Goal: Transaction & Acquisition: Purchase product/service

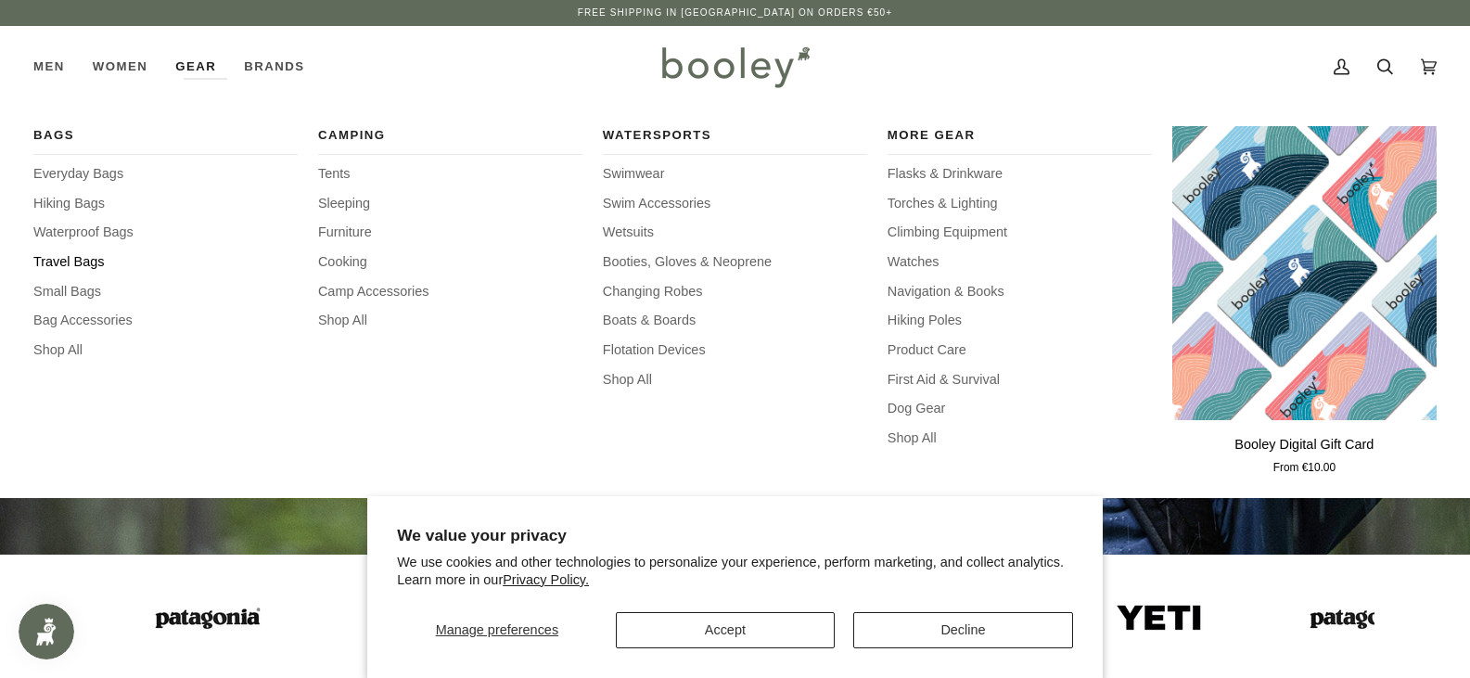
click at [86, 265] on span "Travel Bags" at bounding box center [165, 262] width 264 height 20
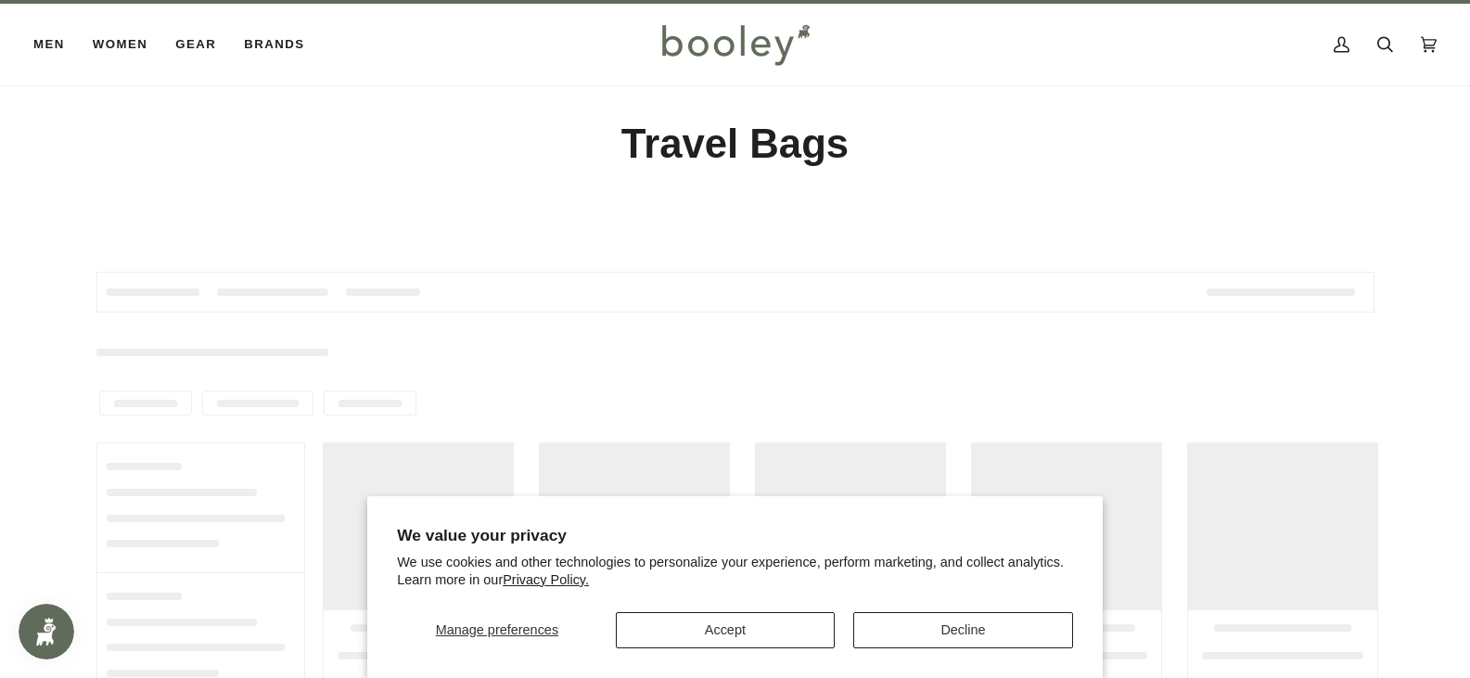
scroll to position [93, 0]
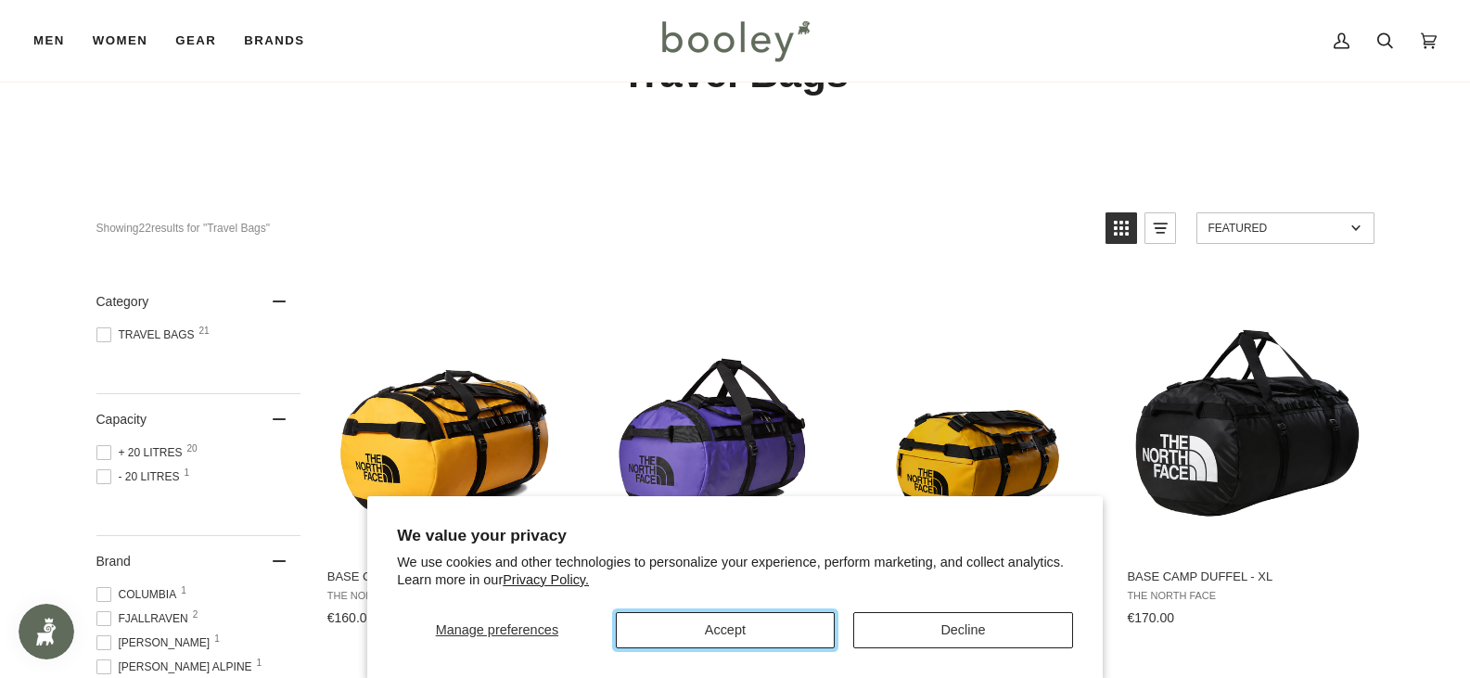
drag, startPoint x: 778, startPoint y: 628, endPoint x: 870, endPoint y: 596, distance: 97.4
click at [777, 628] on button "Accept" at bounding box center [726, 630] width 220 height 36
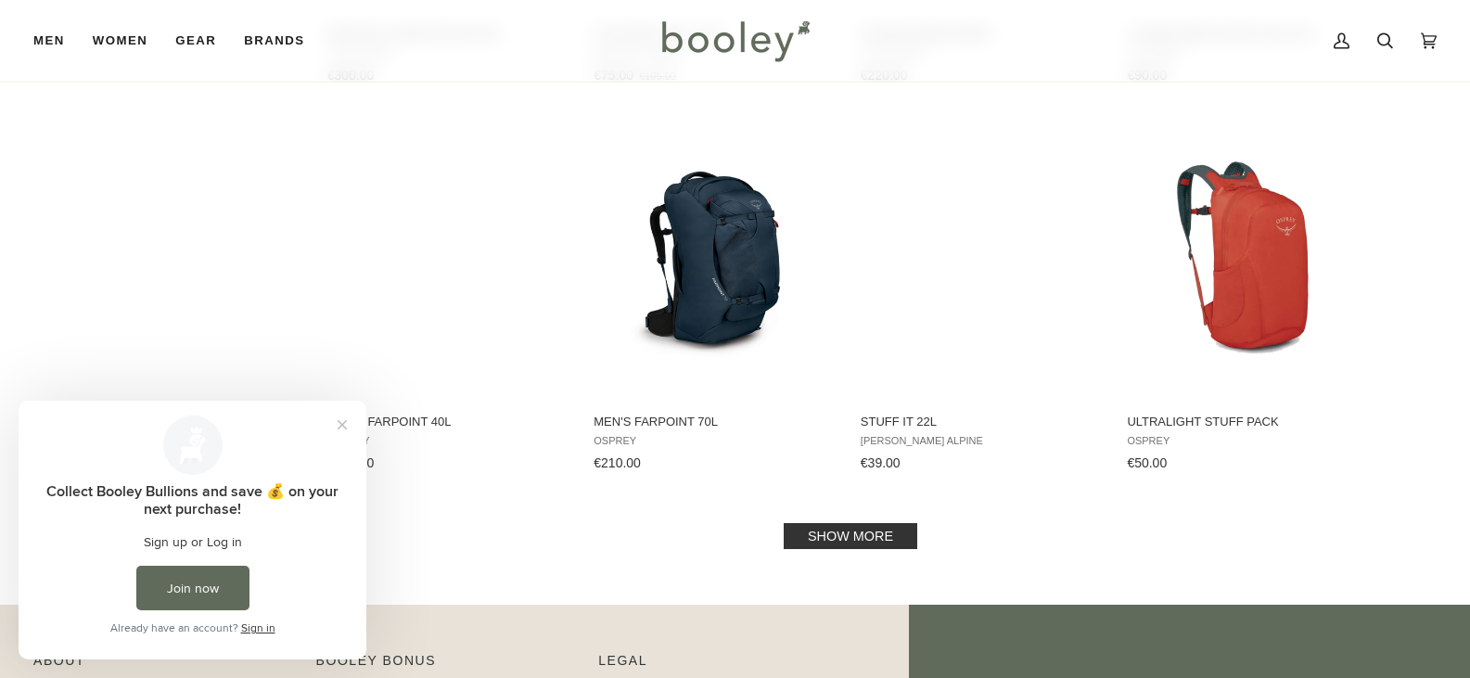
scroll to position [1847, 0]
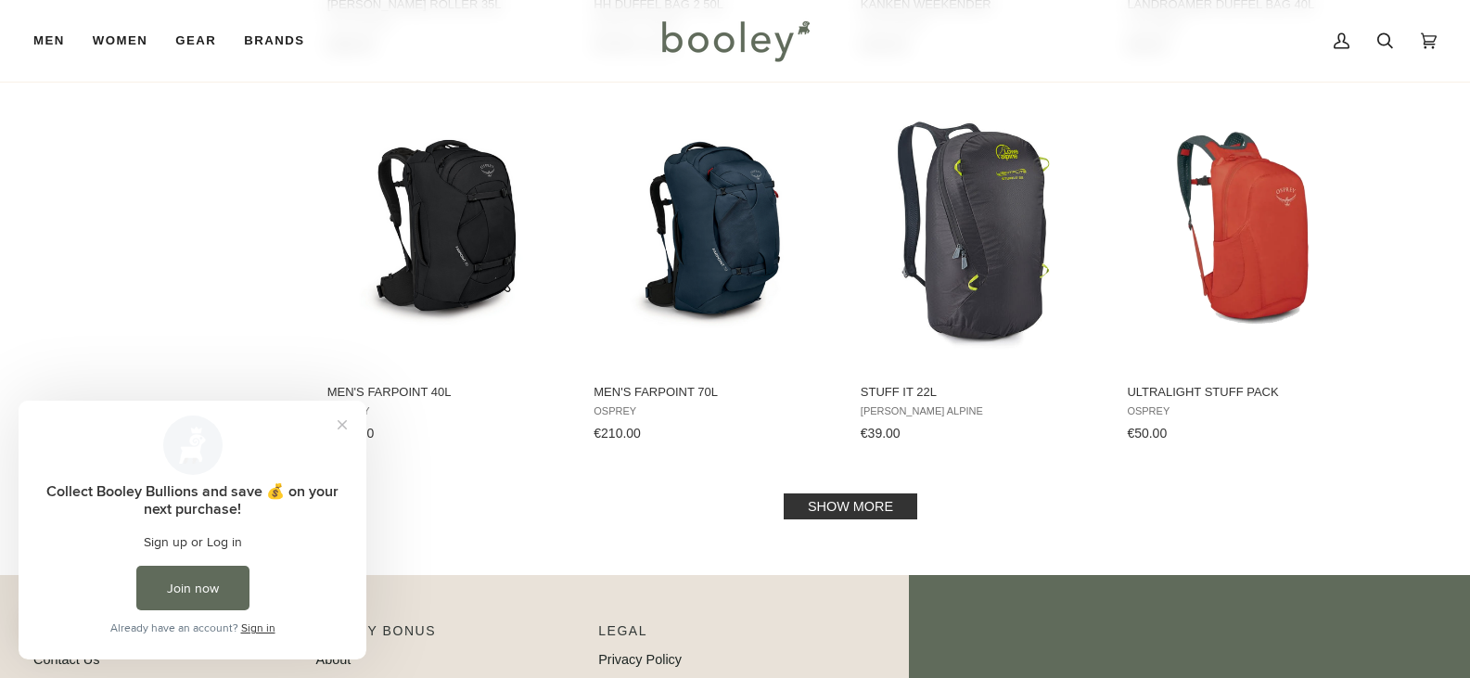
click at [865, 511] on link "Show more" at bounding box center [851, 507] width 134 height 26
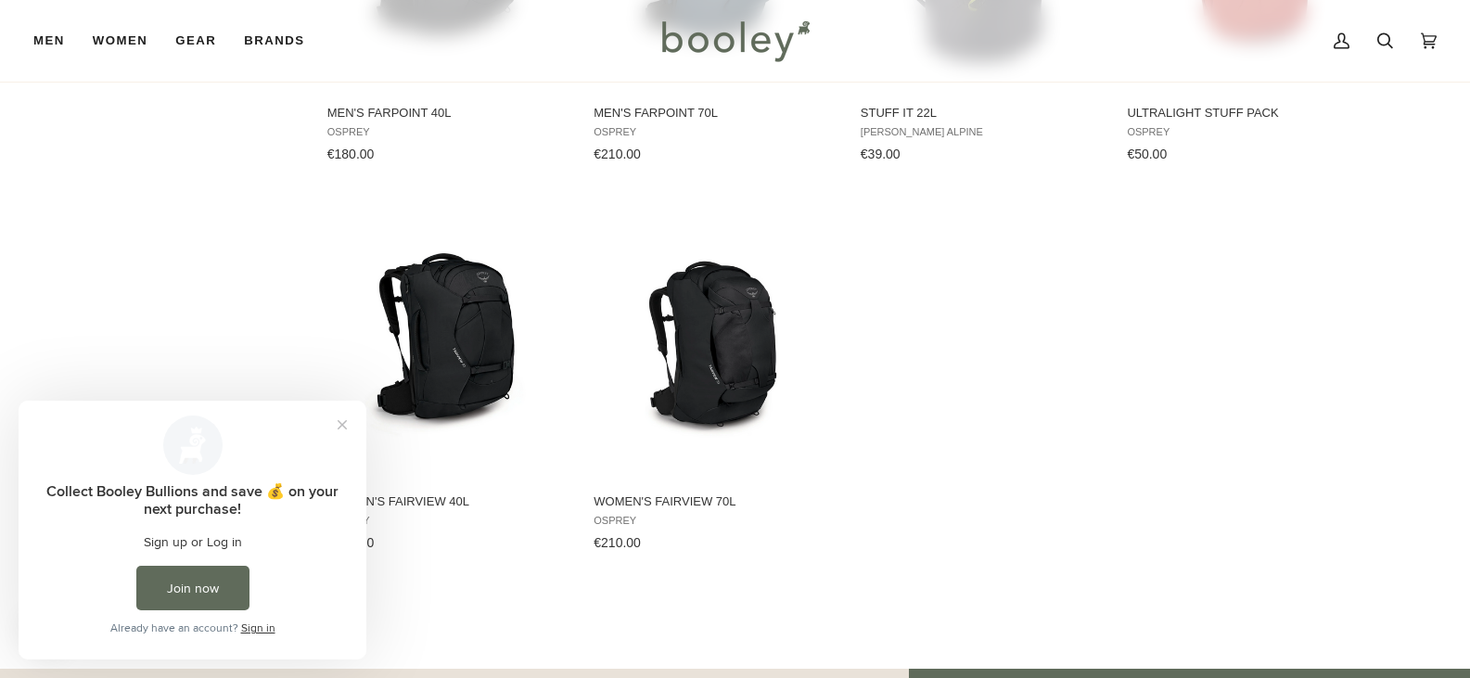
scroll to position [2125, 0]
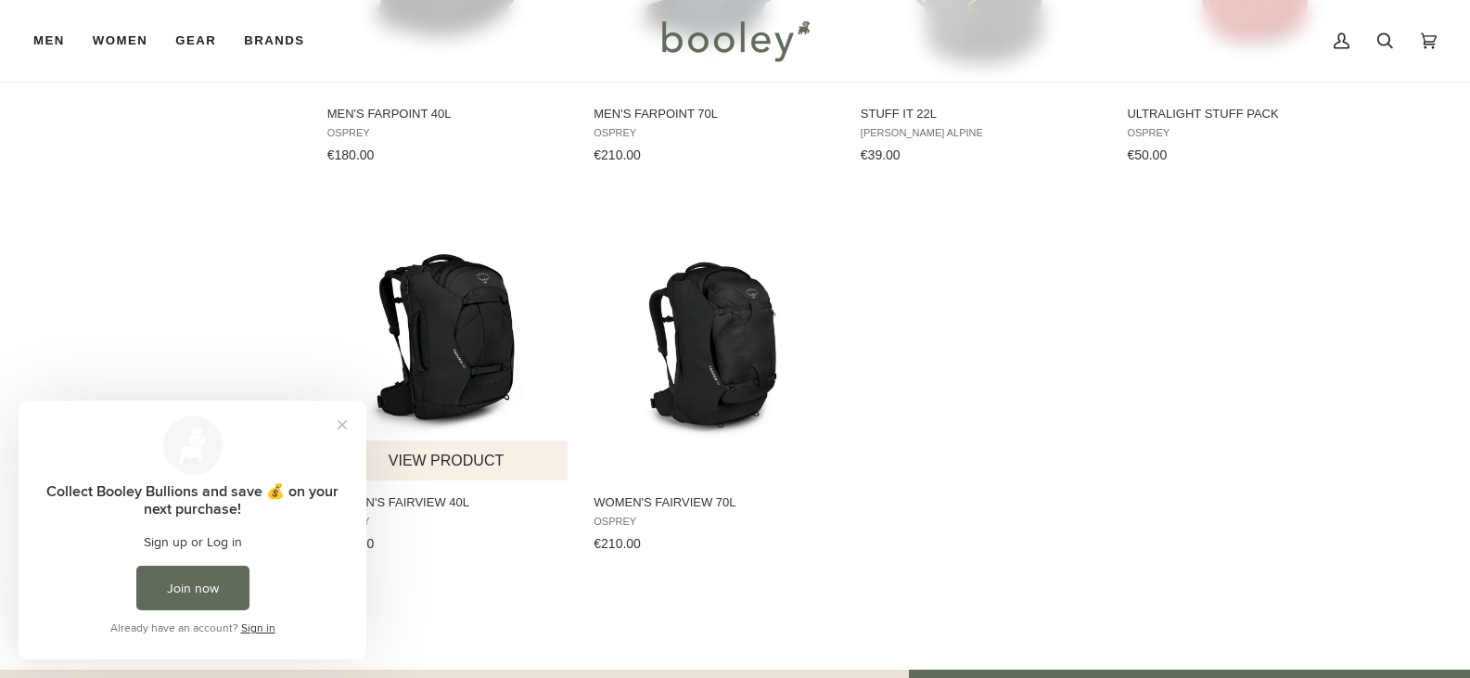
click at [440, 314] on img "Women's Fairview 40L" at bounding box center [448, 342] width 246 height 246
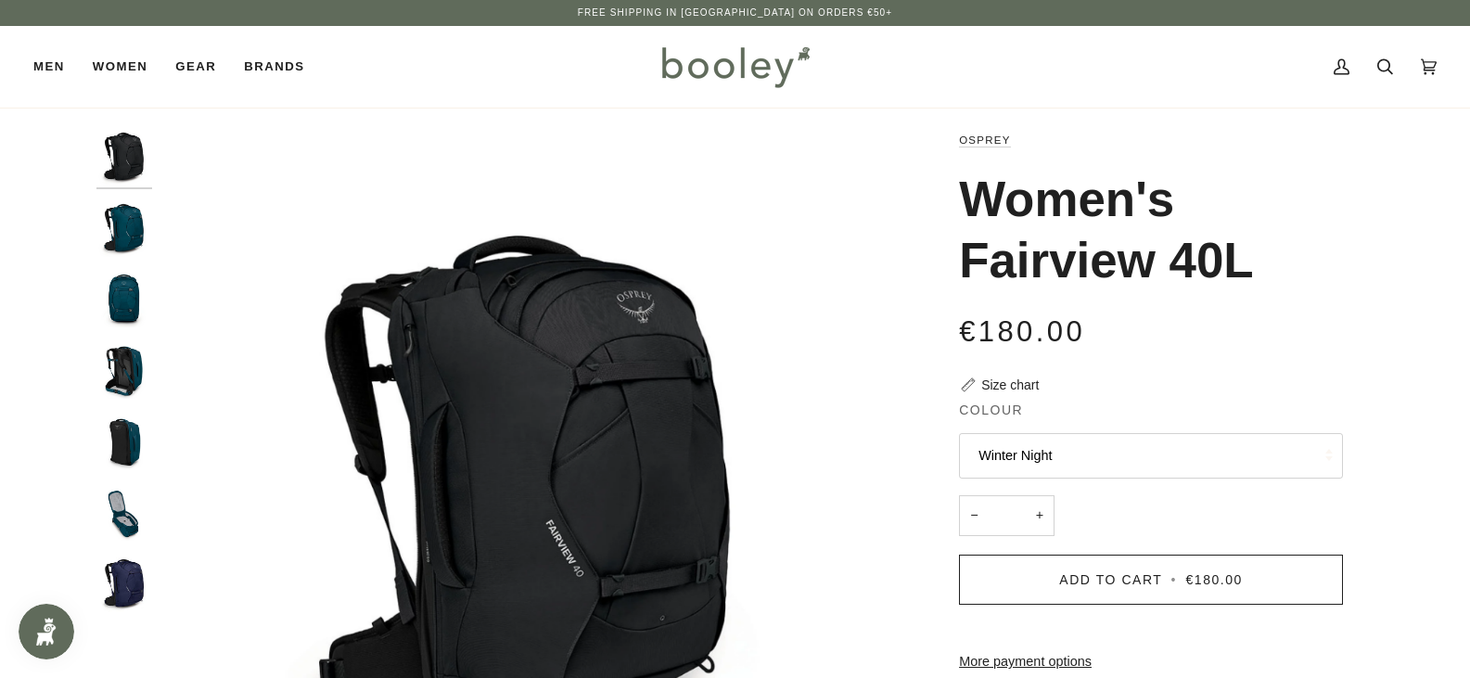
click at [117, 216] on img "Osprey Women's Fairview 40L Night Jungle Blue - Booley Galway" at bounding box center [124, 229] width 56 height 56
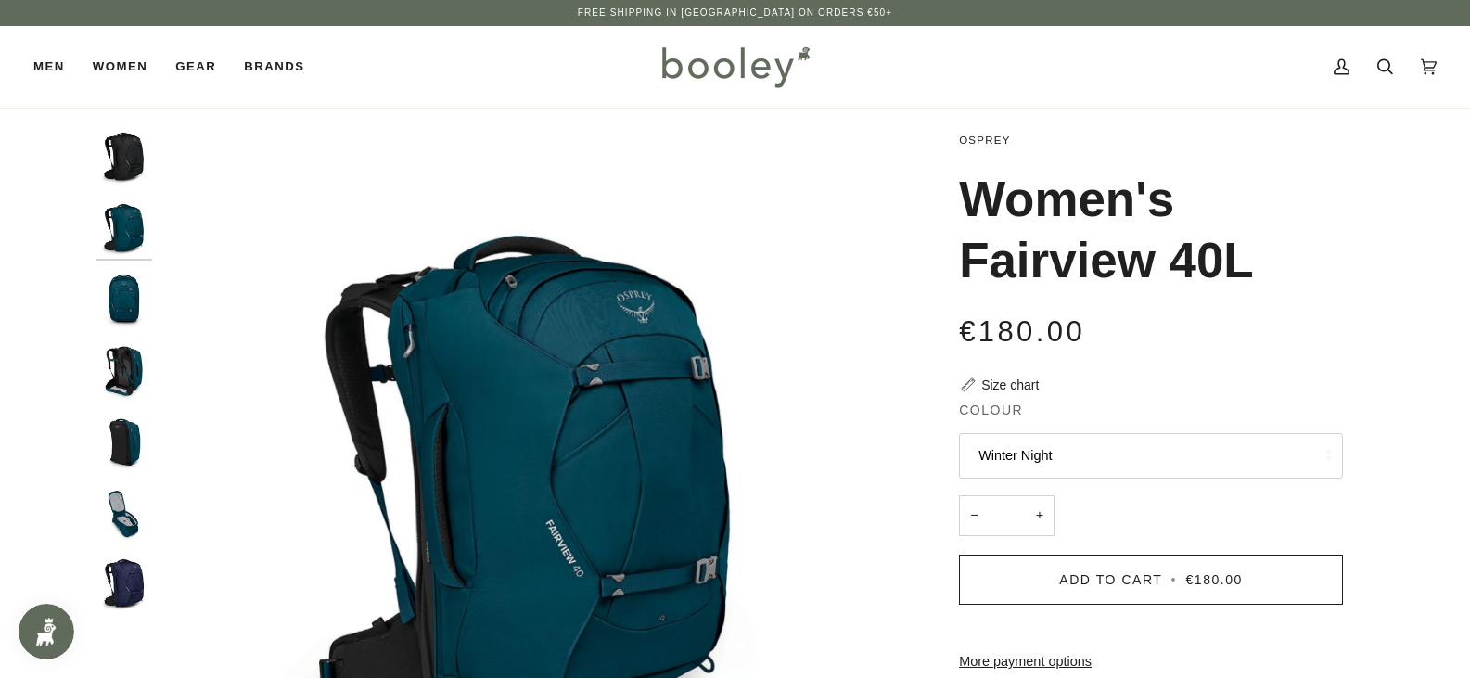
click at [122, 301] on img "Osprey Women's Fairview 40L Night Jungle Blue - Booley Galway" at bounding box center [124, 300] width 56 height 56
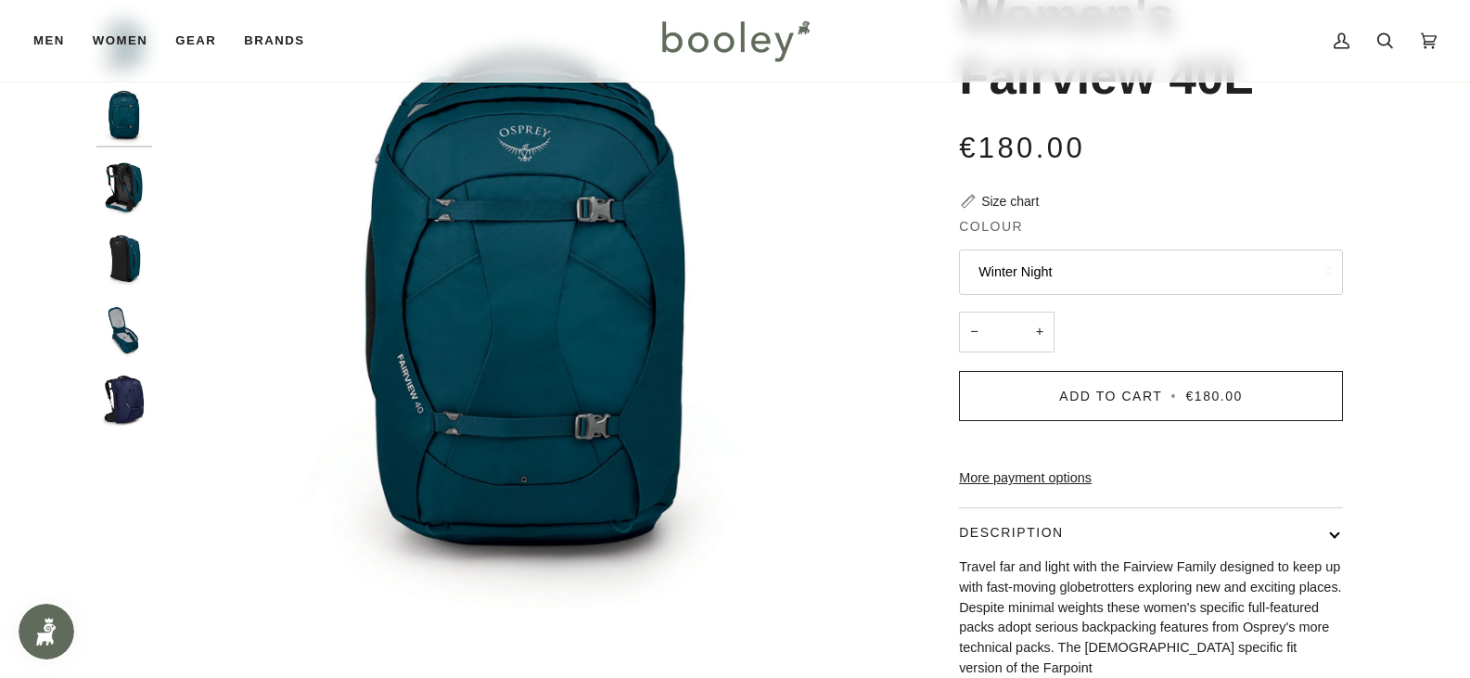
scroll to position [186, 0]
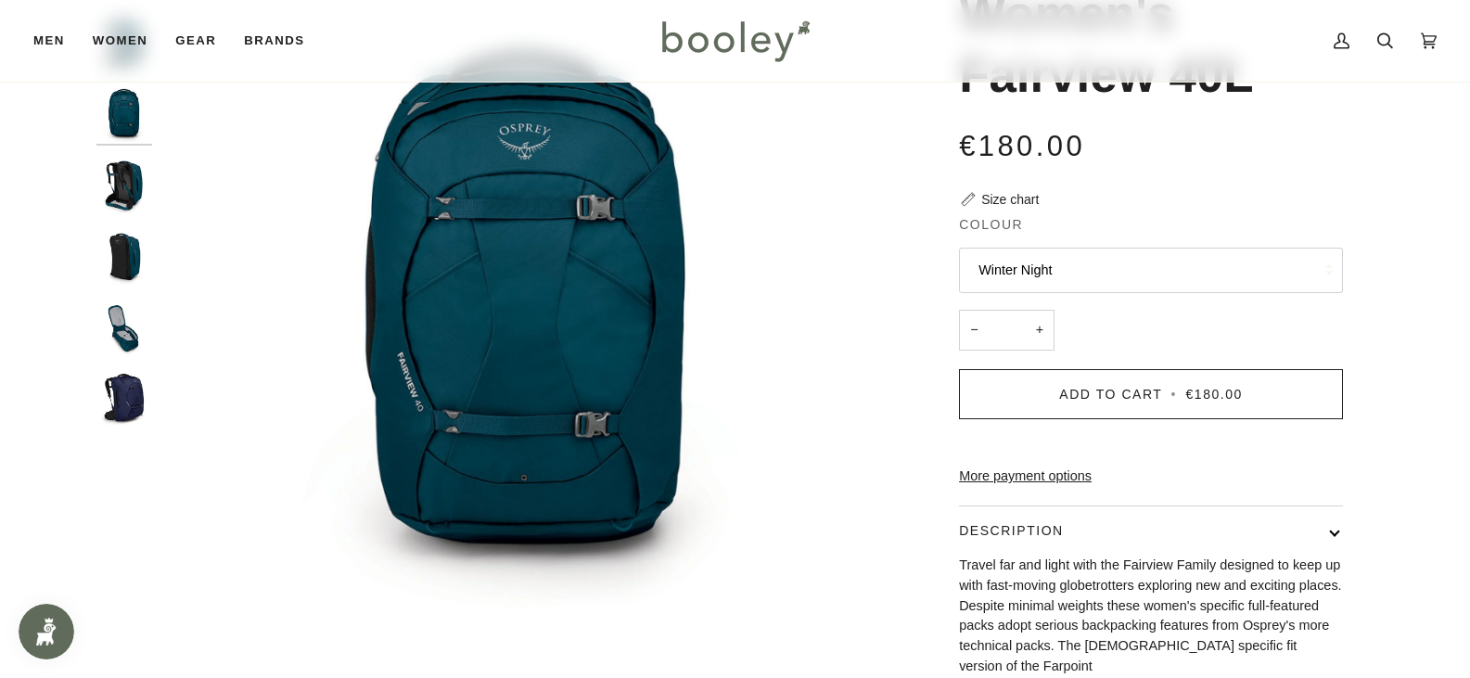
click at [136, 392] on img "Women's Fairview 40L" at bounding box center [124, 399] width 56 height 56
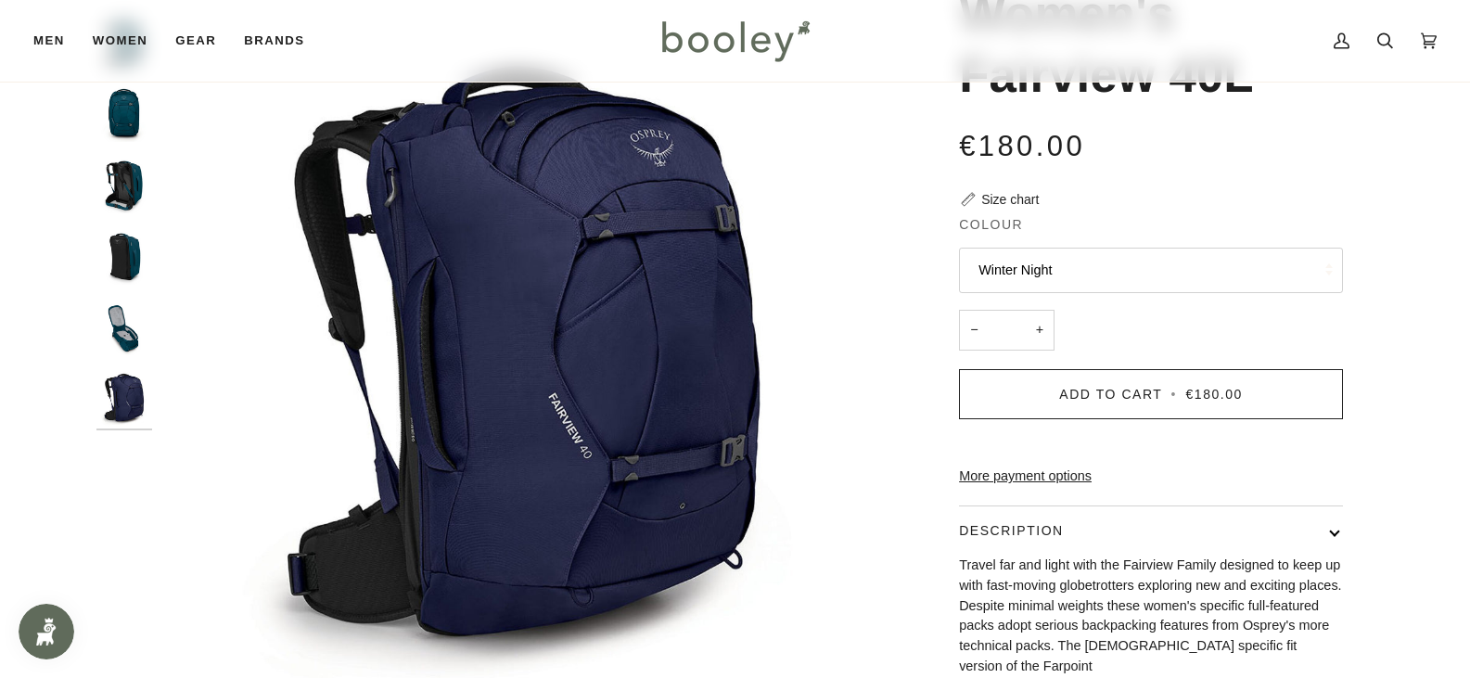
click at [135, 330] on img "Osprey Women's Fairview 40L Night Jungle Blue - Booley Galway" at bounding box center [124, 328] width 56 height 56
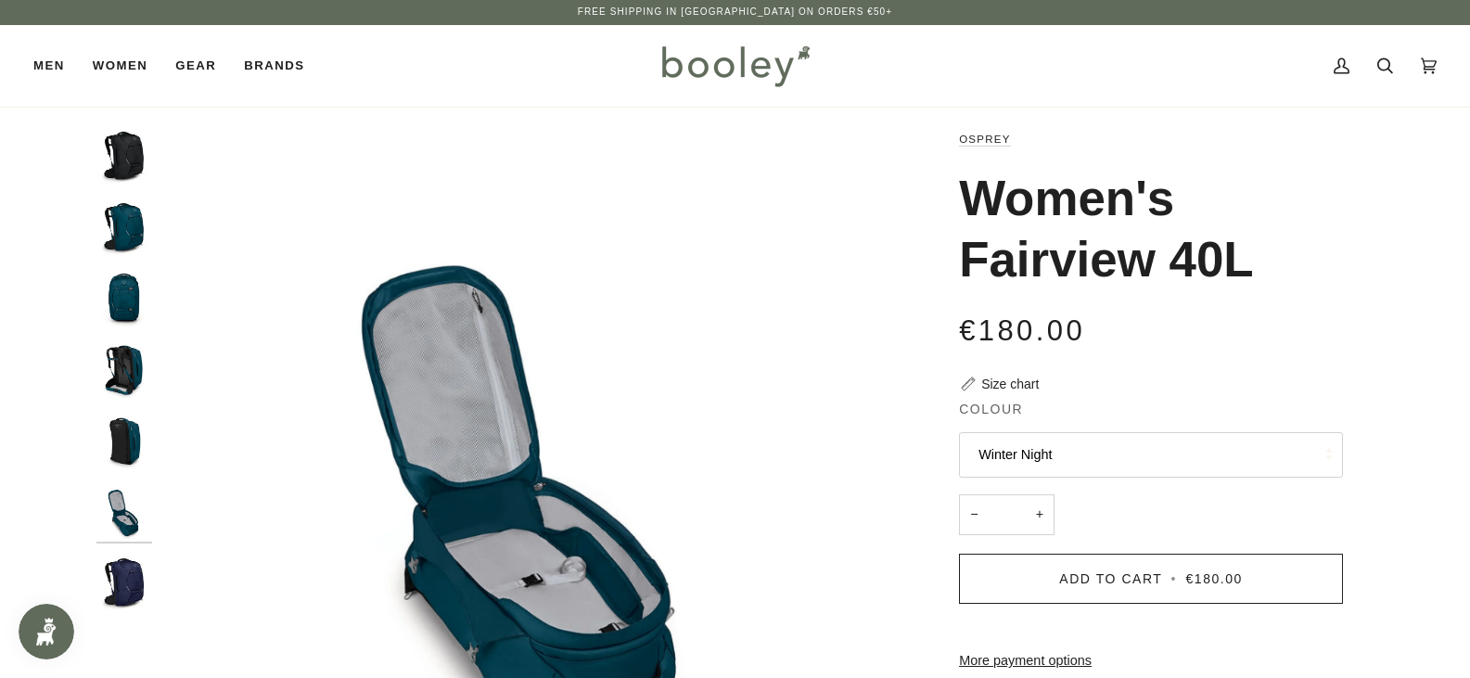
scroll to position [0, 0]
click at [118, 160] on img "Osprey Women's Fairview 40L Black - Booley Galway" at bounding box center [124, 158] width 56 height 56
